Goal: Check status: Check status

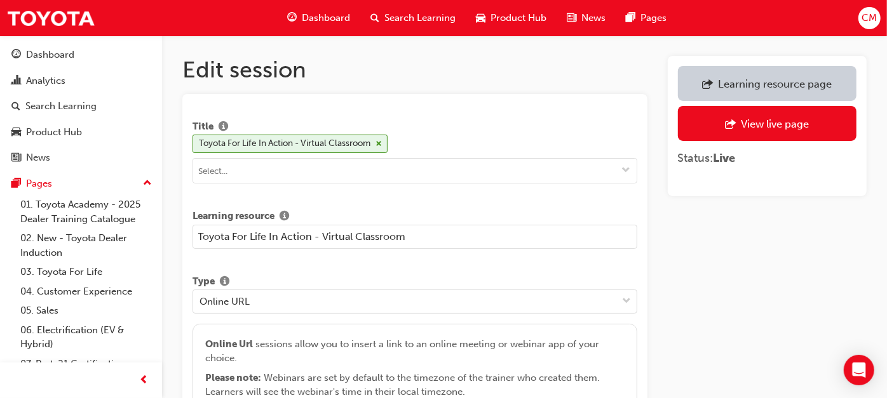
click at [772, 76] on div "Learning resource page" at bounding box center [768, 84] width 160 height 16
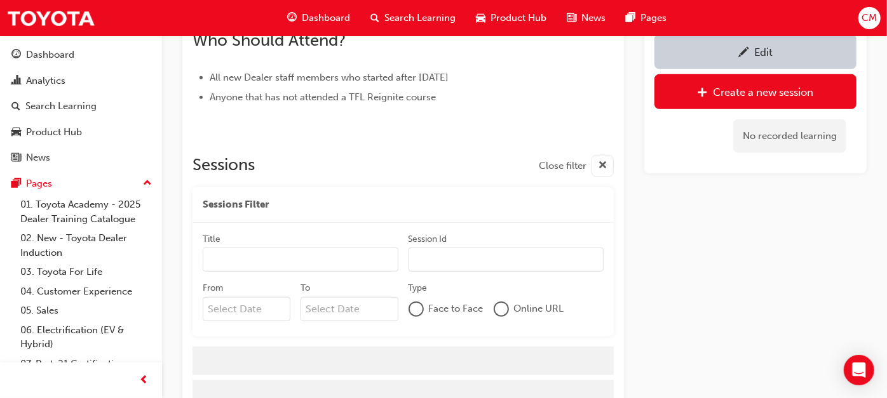
scroll to position [710, 0]
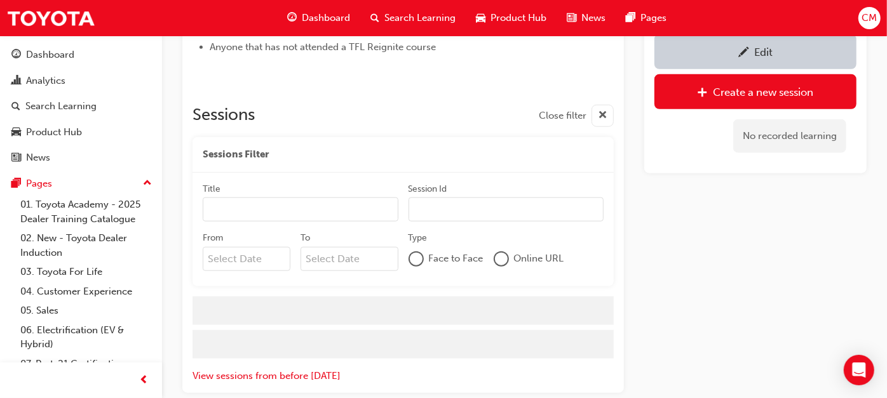
click at [255, 258] on input "From" at bounding box center [247, 259] width 88 height 24
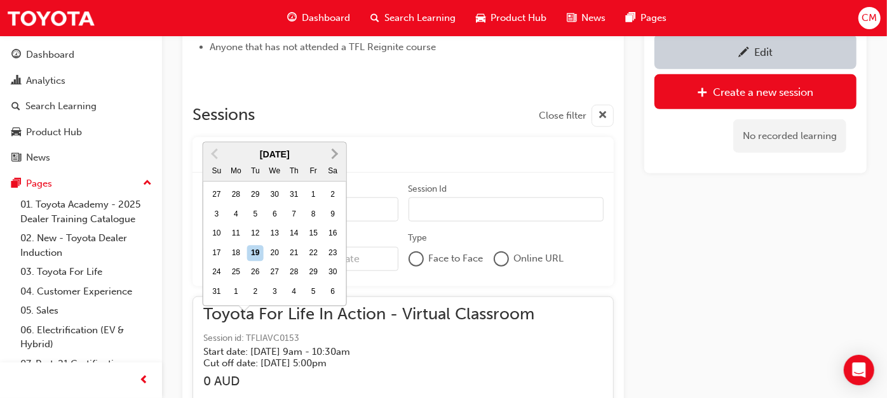
click at [334, 146] on span "Next Month" at bounding box center [334, 153] width 0 height 15
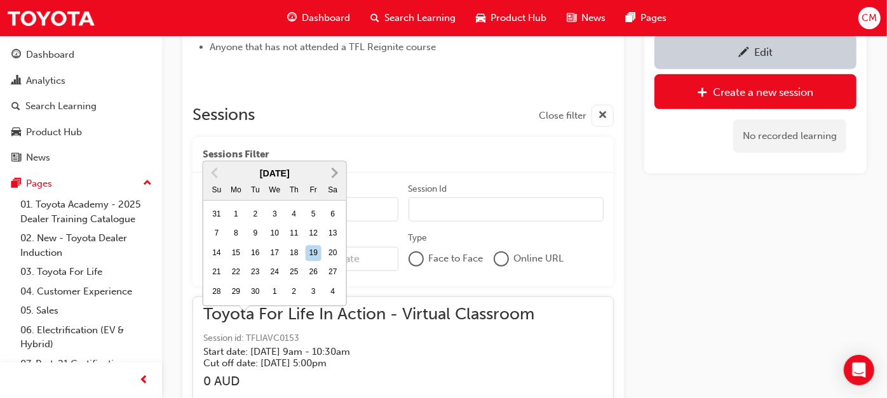
click at [336, 163] on button "Next Month" at bounding box center [335, 173] width 20 height 20
click at [271, 265] on div "22" at bounding box center [275, 273] width 17 height 17
click at [271, 247] on input "From [DATE] Previous Month Next Month [DATE] Su Mo Tu We Th Fr Sa 28 29 30 1 2 …" at bounding box center [247, 259] width 88 height 24
type input "[DATE]"
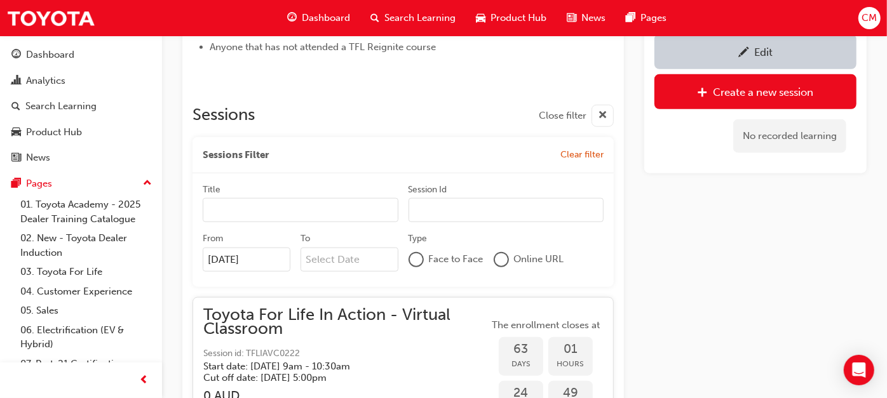
click at [728, 262] on div "Edit Create a new session No recorded learning" at bounding box center [755, 359] width 222 height 1910
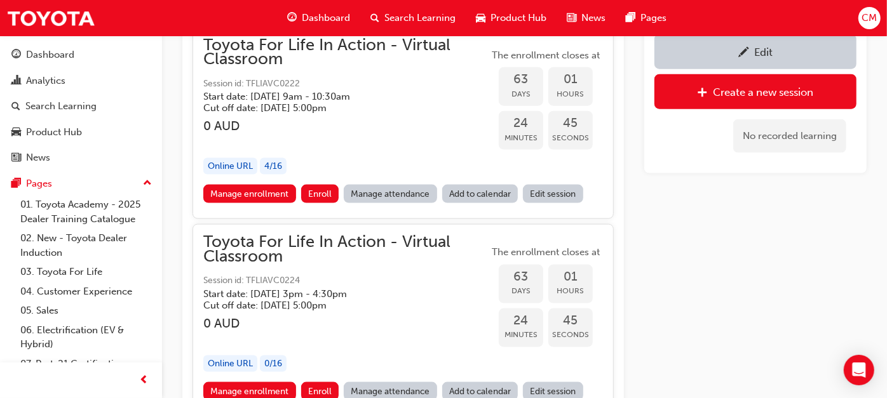
scroll to position [975, 0]
